Goal: Find contact information: Find contact information

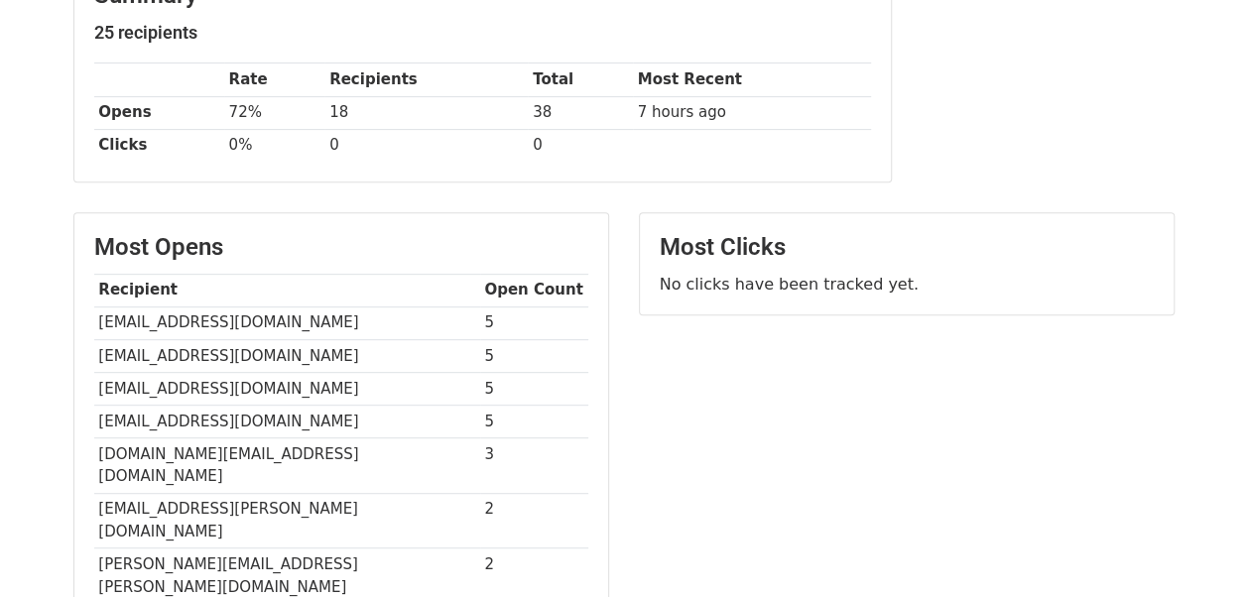
scroll to position [298, 0]
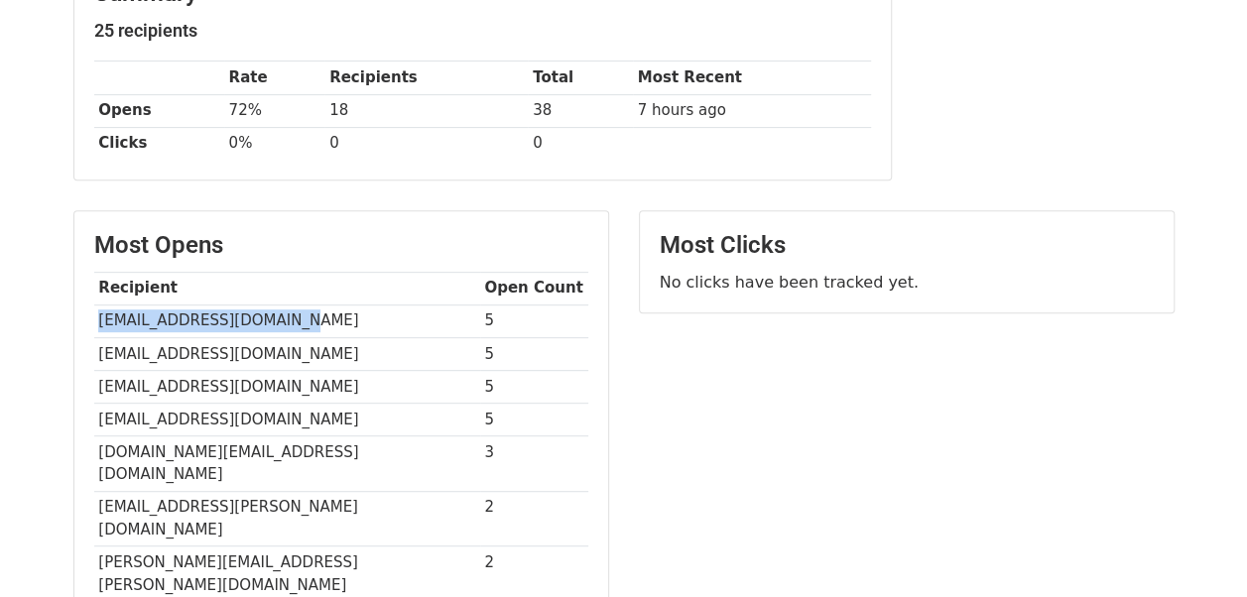
drag, startPoint x: 98, startPoint y: 318, endPoint x: 374, endPoint y: 319, distance: 275.8
click at [374, 319] on td "[EMAIL_ADDRESS][DOMAIN_NAME]" at bounding box center [287, 321] width 386 height 33
copy td "[EMAIL_ADDRESS][DOMAIN_NAME]"
click at [353, 453] on td "[DOMAIN_NAME][EMAIL_ADDRESS][DOMAIN_NAME]" at bounding box center [287, 465] width 386 height 56
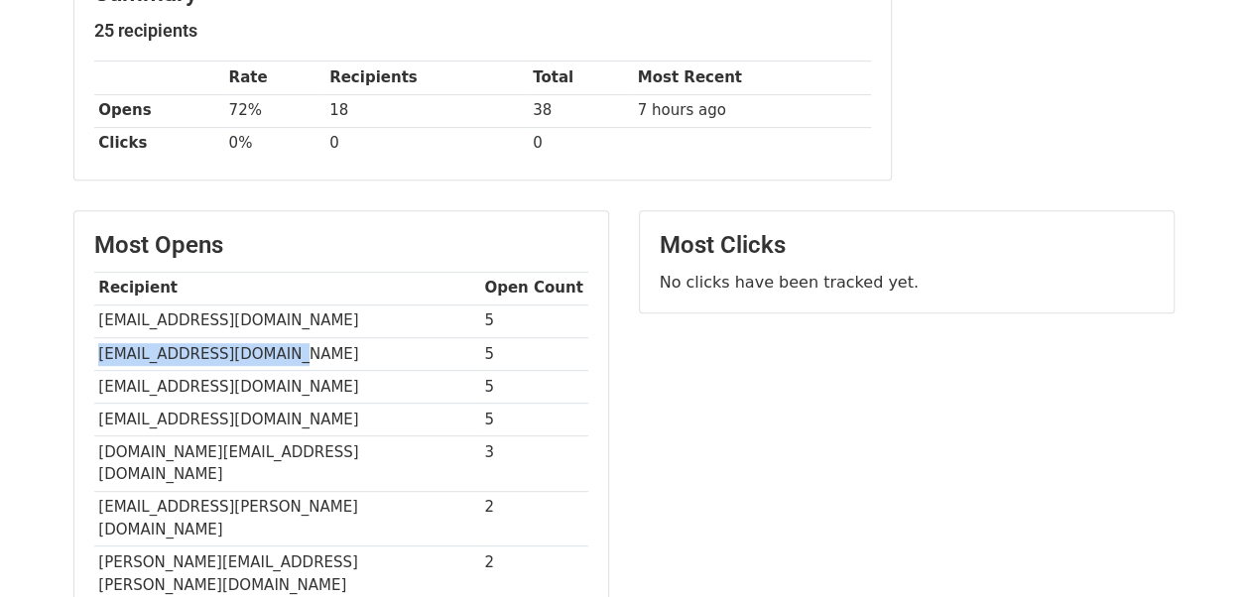
drag, startPoint x: 95, startPoint y: 349, endPoint x: 313, endPoint y: 357, distance: 217.4
click at [313, 357] on td "[EMAIL_ADDRESS][DOMAIN_NAME]" at bounding box center [287, 353] width 386 height 33
copy td "[EMAIL_ADDRESS][DOMAIN_NAME]"
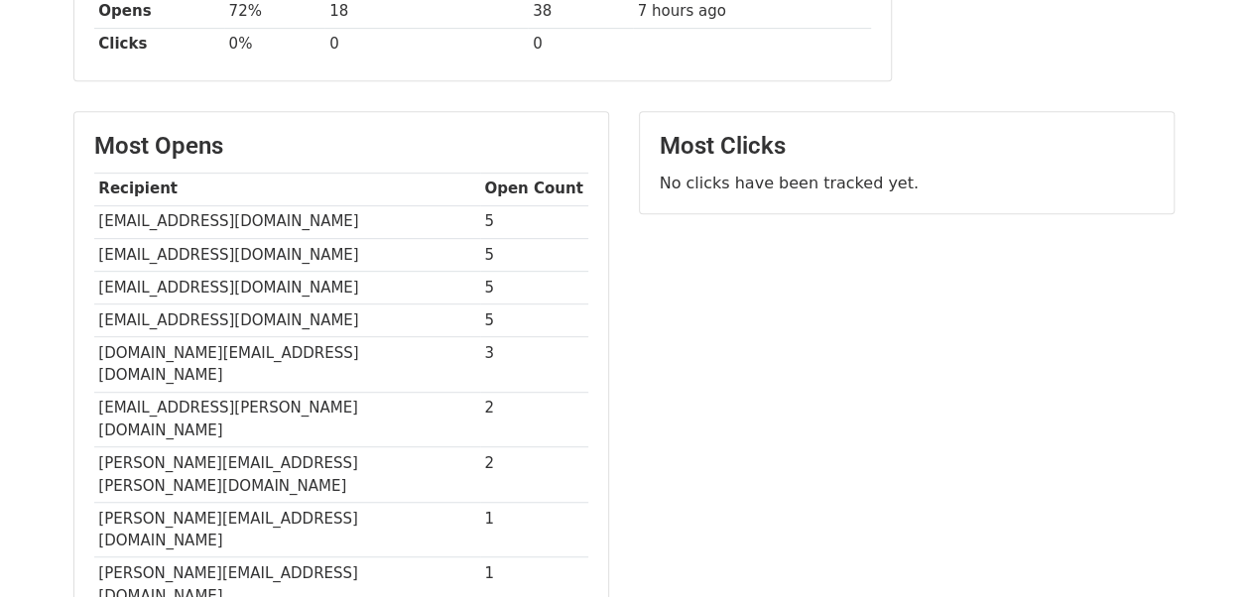
click at [333, 558] on td "[PERSON_NAME][EMAIL_ADDRESS][DOMAIN_NAME]" at bounding box center [287, 586] width 386 height 56
drag, startPoint x: 97, startPoint y: 284, endPoint x: 288, endPoint y: 284, distance: 190.5
click at [288, 284] on td "[EMAIL_ADDRESS][DOMAIN_NAME]" at bounding box center [287, 287] width 386 height 33
copy td "[EMAIL_ADDRESS][DOMAIN_NAME]"
click at [242, 312] on td "[EMAIL_ADDRESS][DOMAIN_NAME]" at bounding box center [287, 320] width 386 height 33
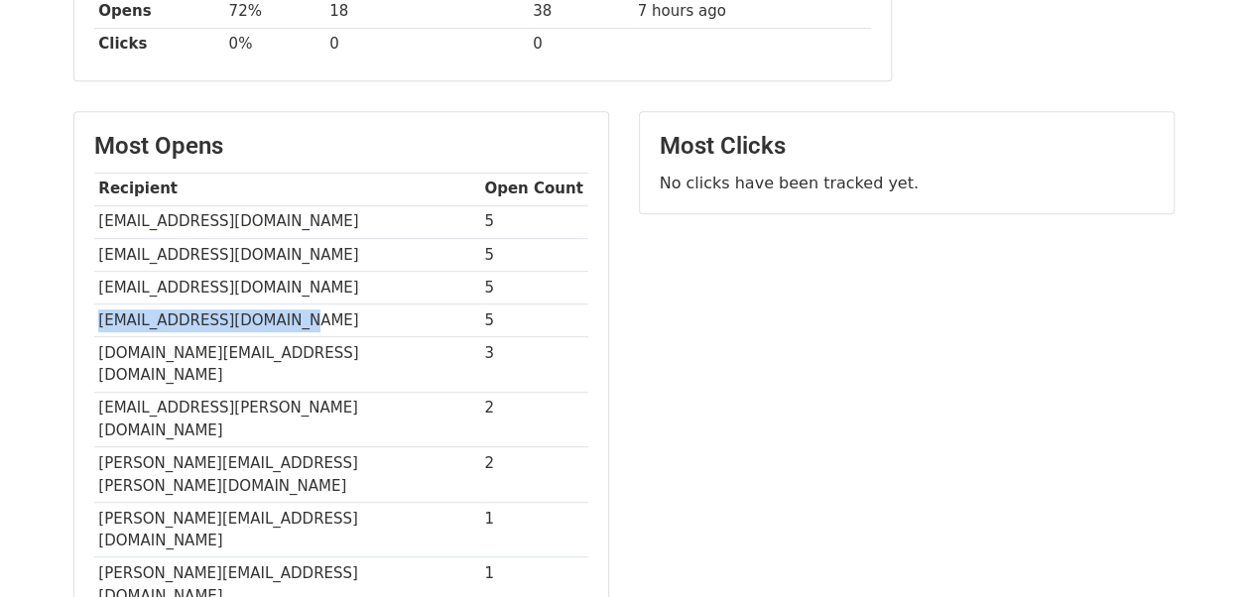
drag, startPoint x: 95, startPoint y: 308, endPoint x: 304, endPoint y: 315, distance: 208.5
click at [304, 315] on td "[EMAIL_ADDRESS][DOMAIN_NAME]" at bounding box center [287, 320] width 386 height 33
click at [86, 340] on div "Most Opens Recipient Open Count [EMAIL_ADDRESS][DOMAIN_NAME] 5 [EMAIL_ADDRESS][…" at bounding box center [341, 400] width 534 height 576
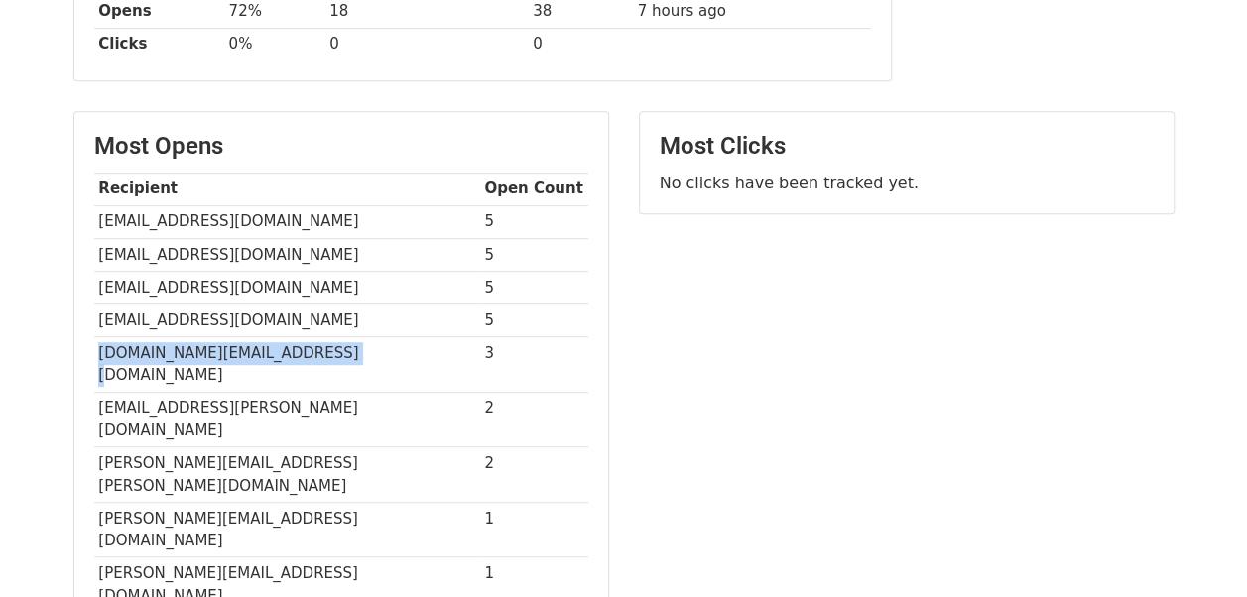
drag, startPoint x: 98, startPoint y: 339, endPoint x: 330, endPoint y: 347, distance: 232.3
click at [330, 347] on td "[DOMAIN_NAME][EMAIL_ADDRESS][DOMAIN_NAME]" at bounding box center [287, 365] width 386 height 56
copy td "[DOMAIN_NAME][EMAIL_ADDRESS][DOMAIN_NAME]"
click at [377, 392] on td "[EMAIL_ADDRESS][PERSON_NAME][DOMAIN_NAME]" at bounding box center [287, 420] width 386 height 56
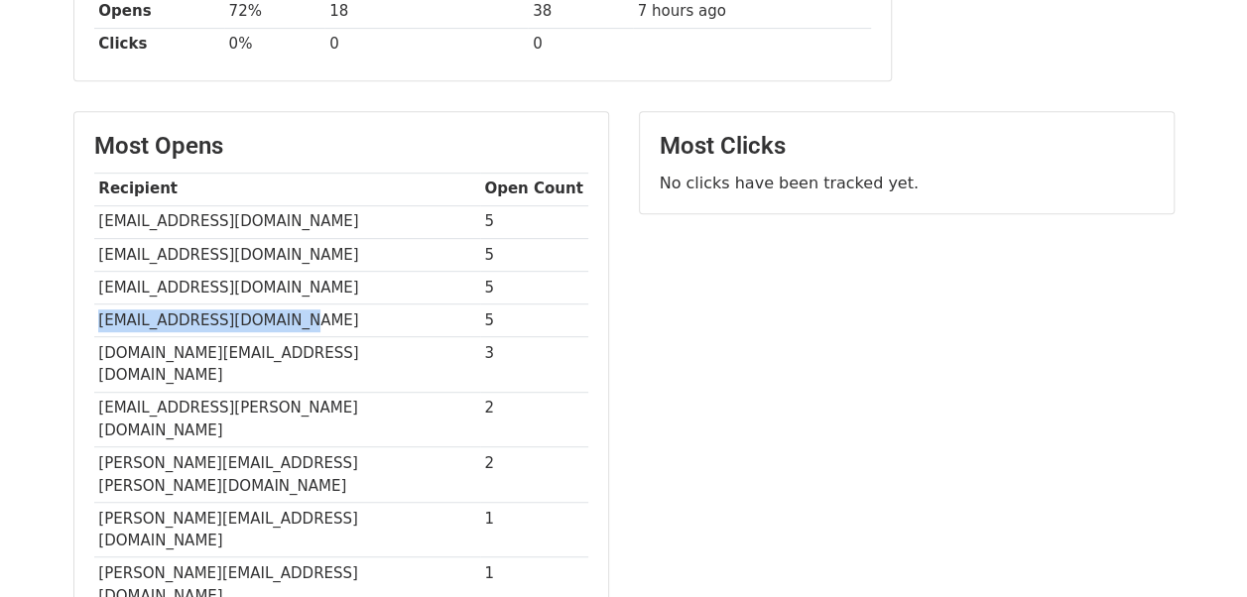
drag, startPoint x: 97, startPoint y: 312, endPoint x: 284, endPoint y: 318, distance: 186.6
click at [284, 318] on td "[EMAIL_ADDRESS][DOMAIN_NAME]" at bounding box center [287, 320] width 386 height 33
copy td "[EMAIL_ADDRESS][DOMAIN_NAME]"
click at [387, 448] on td "[PERSON_NAME][EMAIL_ADDRESS][PERSON_NAME][DOMAIN_NAME]" at bounding box center [287, 476] width 386 height 56
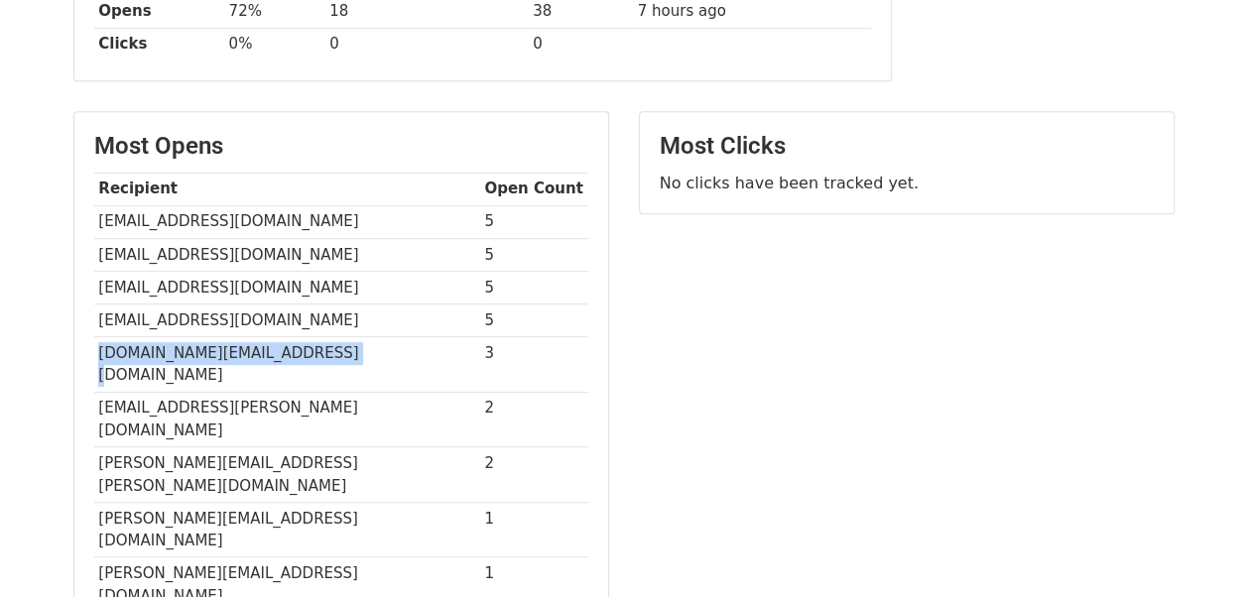
drag, startPoint x: 99, startPoint y: 345, endPoint x: 377, endPoint y: 355, distance: 278.0
click at [377, 355] on td "[DOMAIN_NAME][EMAIL_ADDRESS][DOMAIN_NAME]" at bounding box center [287, 365] width 386 height 56
copy td "[DOMAIN_NAME][EMAIL_ADDRESS][DOMAIN_NAME]"
